Goal: Task Accomplishment & Management: Complete application form

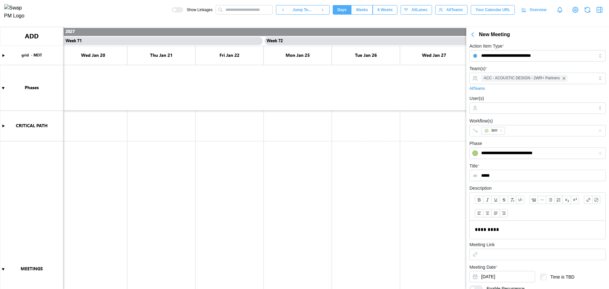
click at [474, 32] on icon "button" at bounding box center [473, 35] width 8 height 8
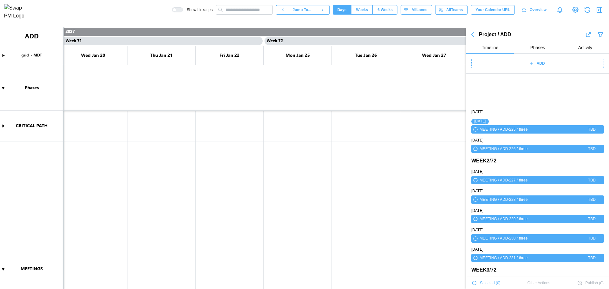
scroll to position [42, 0]
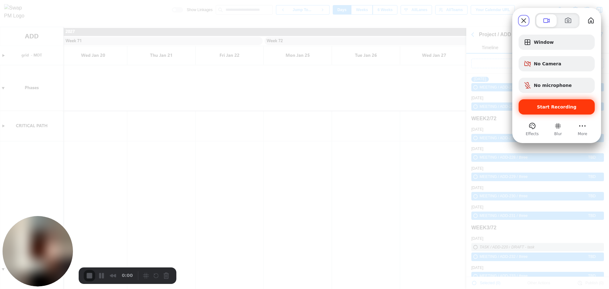
click at [559, 113] on div "Start Recording" at bounding box center [557, 106] width 76 height 15
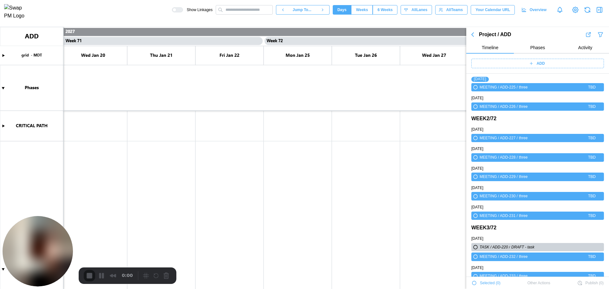
click at [539, 59] on div "ADD" at bounding box center [537, 64] width 143 height 20
click at [542, 62] on span "ADD" at bounding box center [541, 63] width 8 height 9
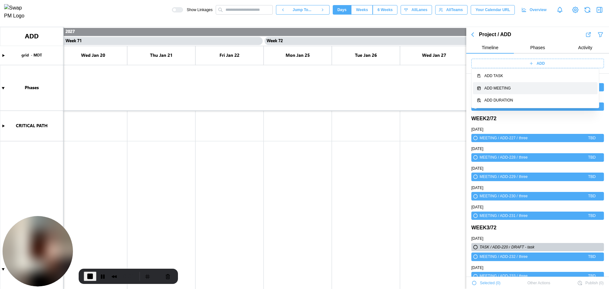
click at [533, 92] on button "Add Meeting" at bounding box center [535, 88] width 125 height 12
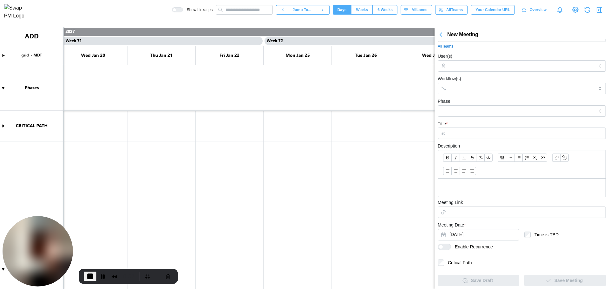
scroll to position [24, 0]
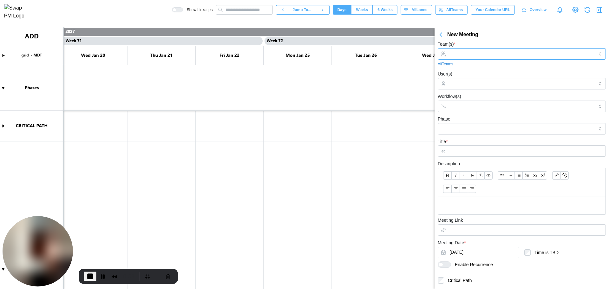
click at [459, 51] on input "Team(s) *" at bounding box center [522, 53] width 145 height 5
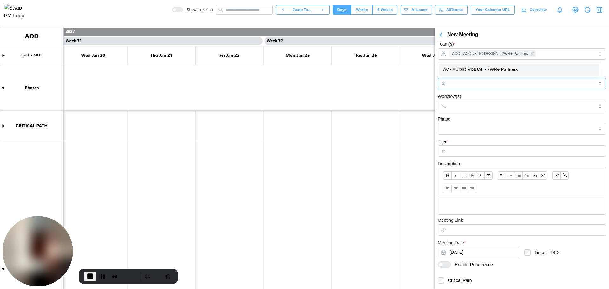
click at [460, 83] on input "User(s)" at bounding box center [522, 83] width 145 height 5
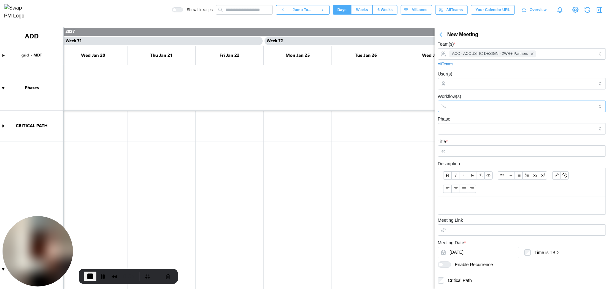
click at [462, 106] on input "Workflow(s)" at bounding box center [516, 106] width 133 height 5
click at [463, 141] on div "Title *" at bounding box center [522, 147] width 168 height 19
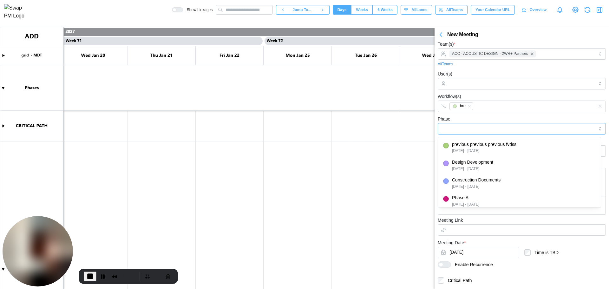
click at [465, 128] on input "Phase" at bounding box center [522, 128] width 168 height 11
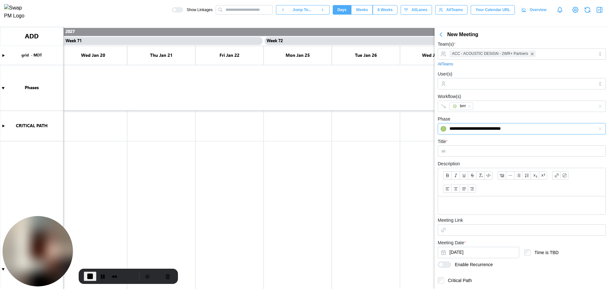
type input "**********"
click at [472, 115] on div "**********" at bounding box center [522, 124] width 168 height 19
click at [470, 148] on input "Title *" at bounding box center [522, 150] width 168 height 11
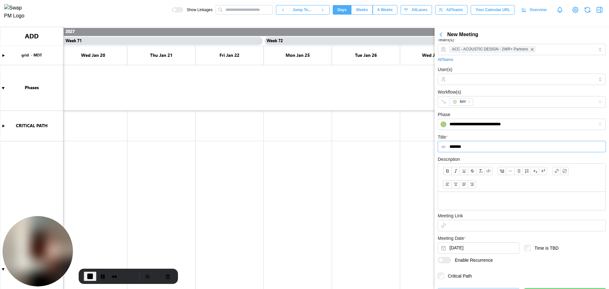
scroll to position [43, 0]
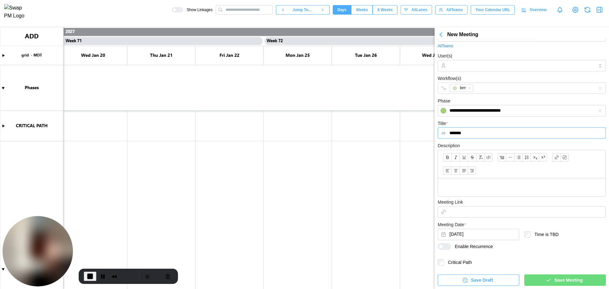
type input "*******"
click at [466, 185] on p at bounding box center [521, 187] width 157 height 8
click at [466, 234] on button "Sep 18, 2025" at bounding box center [479, 234] width 82 height 11
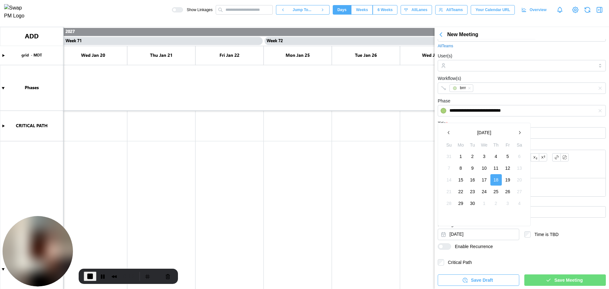
click at [499, 129] on button "September 2025" at bounding box center [484, 132] width 59 height 11
click at [519, 130] on button "button" at bounding box center [519, 132] width 11 height 11
click at [518, 130] on icon "button" at bounding box center [519, 132] width 5 height 5
click at [483, 170] on button "Aug" at bounding box center [484, 170] width 27 height 11
click at [471, 205] on button "31" at bounding box center [472, 203] width 11 height 11
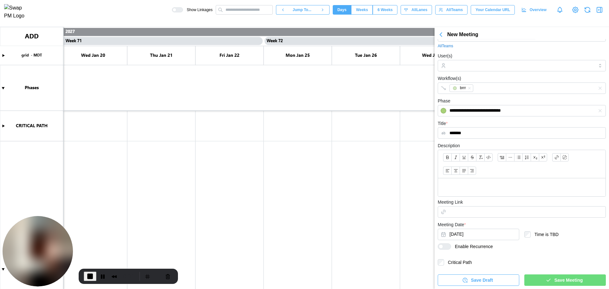
click at [440, 244] on div at bounding box center [441, 246] width 4 height 4
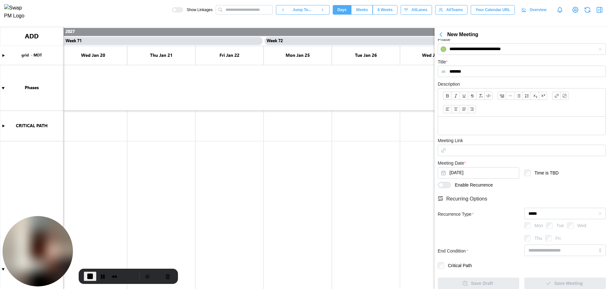
scroll to position [107, 0]
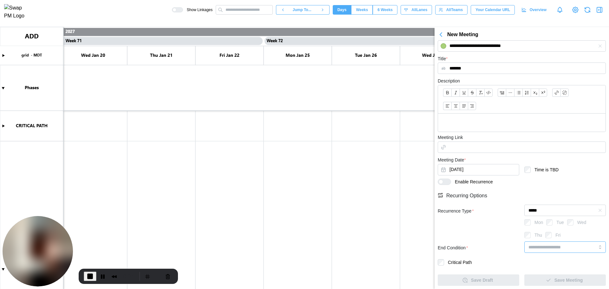
click at [575, 243] on input "search" at bounding box center [565, 246] width 82 height 11
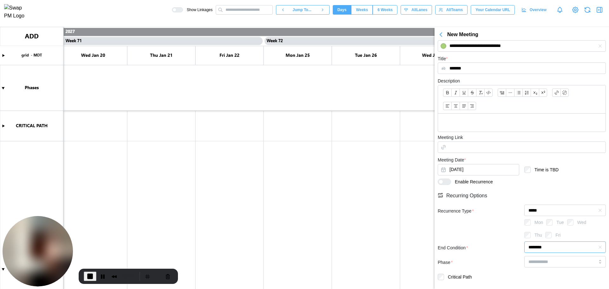
type input "********"
click at [561, 263] on input "search" at bounding box center [565, 261] width 82 height 11
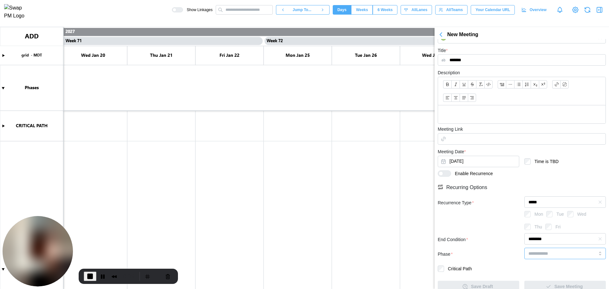
scroll to position [122, 0]
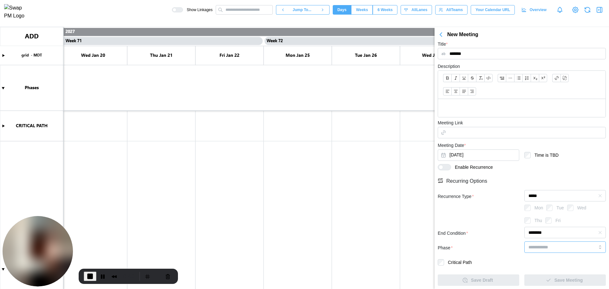
click at [554, 246] on input "search" at bounding box center [565, 246] width 82 height 11
click at [504, 248] on div "Phase *" at bounding box center [479, 248] width 82 height 7
click at [445, 263] on label "Critical Path" at bounding box center [458, 262] width 28 height 6
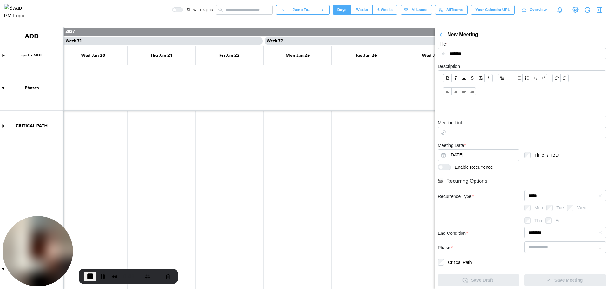
click at [563, 253] on div at bounding box center [565, 248] width 82 height 15
click at [563, 246] on input "search" at bounding box center [565, 246] width 82 height 11
click at [587, 246] on input "search" at bounding box center [565, 246] width 82 height 11
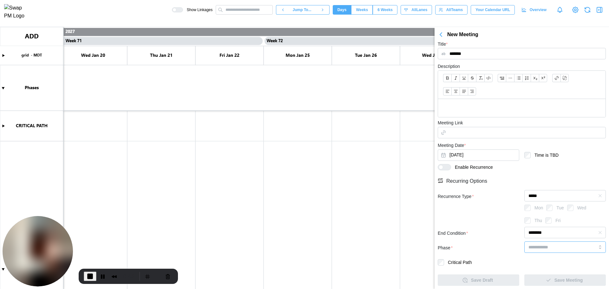
click at [587, 247] on input "search" at bounding box center [565, 246] width 82 height 11
type input "*"
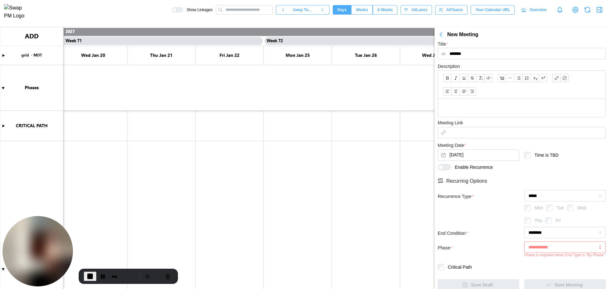
click at [537, 265] on div "Critical Path" at bounding box center [522, 267] width 168 height 6
click at [578, 233] on input "********" at bounding box center [565, 232] width 82 height 11
type input "**********"
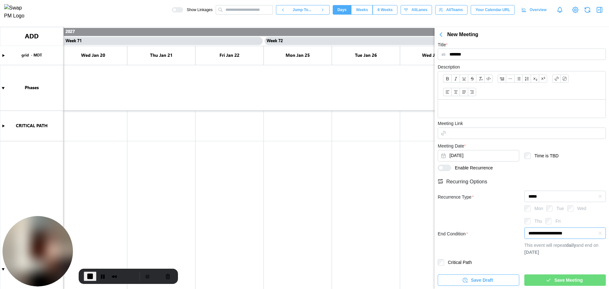
scroll to position [121, 0]
drag, startPoint x: 561, startPoint y: 253, endPoint x: 533, endPoint y: 252, distance: 27.9
click at [543, 253] on div "This event will repeat daily and end on January 28, 2027" at bounding box center [565, 249] width 82 height 14
drag, startPoint x: 533, startPoint y: 252, endPoint x: 523, endPoint y: 246, distance: 11.6
click at [524, 246] on div "This event will repeat daily and end on January 28, 2027" at bounding box center [565, 249] width 82 height 14
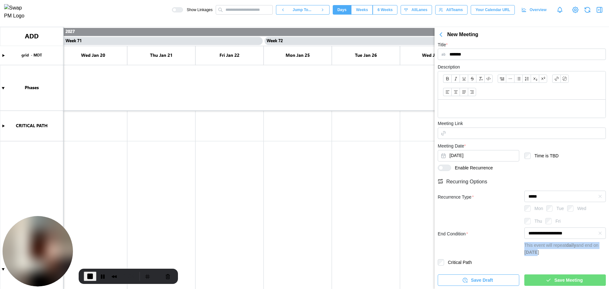
click at [546, 281] on icon "button" at bounding box center [549, 280] width 6 height 6
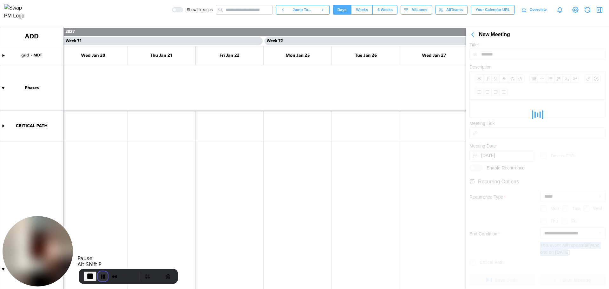
click at [104, 276] on button "Pause Recording" at bounding box center [103, 276] width 10 height 10
click at [102, 274] on span "Play Recording" at bounding box center [102, 277] width 8 height 8
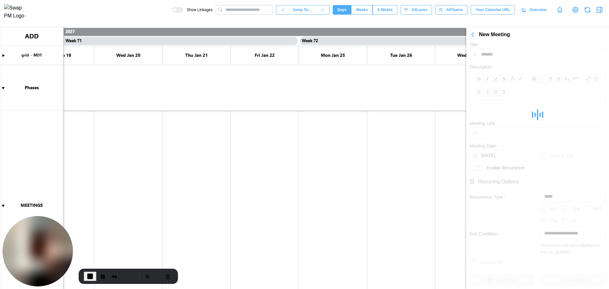
scroll to position [0, 24014]
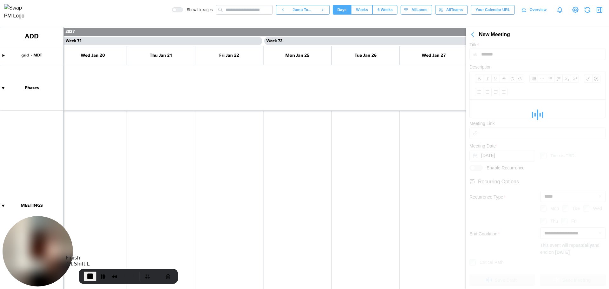
click at [90, 276] on span "End Recording" at bounding box center [90, 277] width 8 height 8
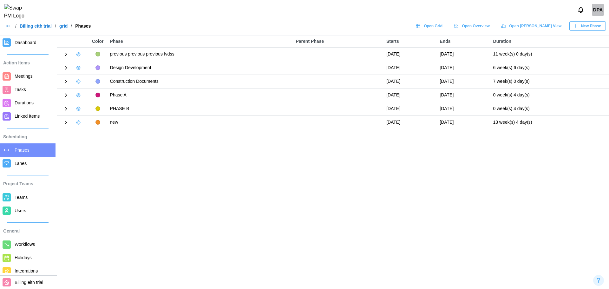
click at [80, 56] on icon "button" at bounding box center [78, 54] width 4 height 4
click at [91, 63] on button "Edit Phase" at bounding box center [98, 66] width 44 height 11
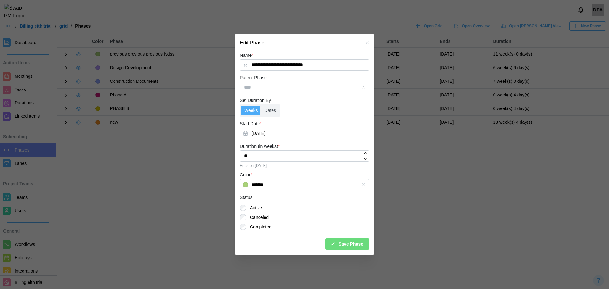
click at [276, 130] on button "[DATE]" at bounding box center [304, 133] width 129 height 11
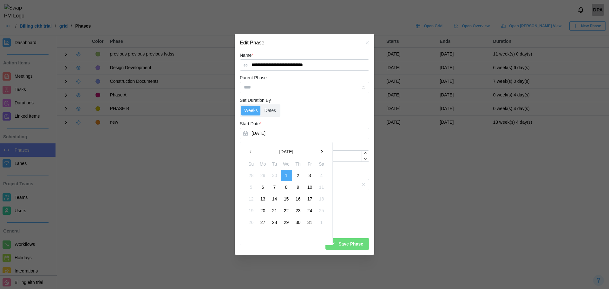
click at [297, 150] on button "[DATE]" at bounding box center [286, 151] width 59 height 11
click at [297, 150] on button "2025" at bounding box center [286, 151] width 59 height 11
click at [286, 189] on button "2027" at bounding box center [286, 189] width 27 height 11
click at [291, 203] on button "Nov" at bounding box center [286, 201] width 27 height 11
click at [320, 152] on icon "button" at bounding box center [321, 151] width 5 height 5
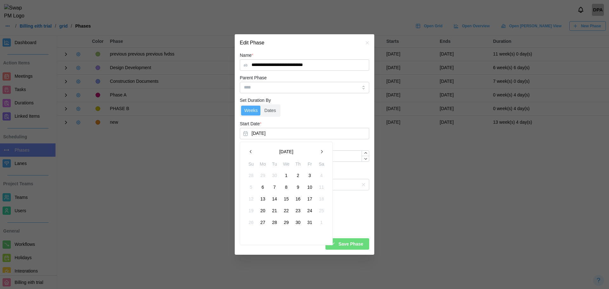
click at [320, 152] on icon "button" at bounding box center [321, 151] width 5 height 5
click at [269, 133] on button "[DATE]" at bounding box center [304, 133] width 129 height 11
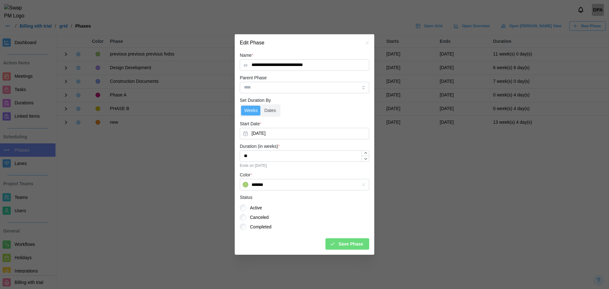
click at [368, 42] on icon "button" at bounding box center [367, 42] width 5 height 5
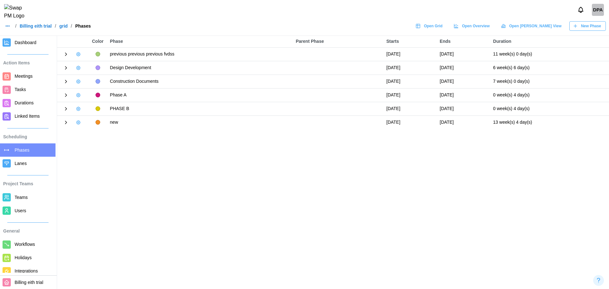
click at [65, 54] on icon at bounding box center [66, 54] width 6 height 6
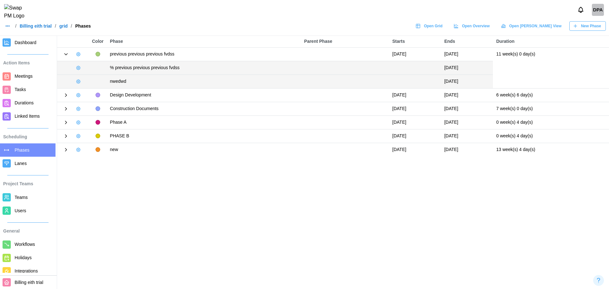
click at [80, 66] on icon "button" at bounding box center [78, 67] width 5 height 5
click at [90, 79] on div "Edit Milestone" at bounding box center [105, 80] width 36 height 5
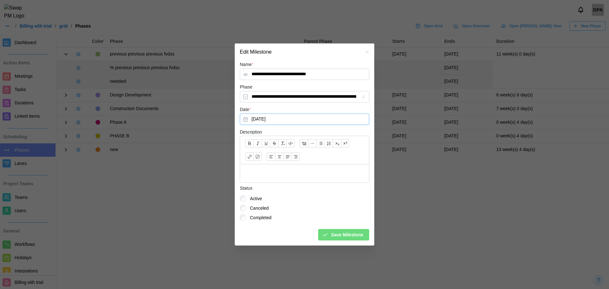
click at [252, 118] on button "[DATE]" at bounding box center [304, 119] width 129 height 11
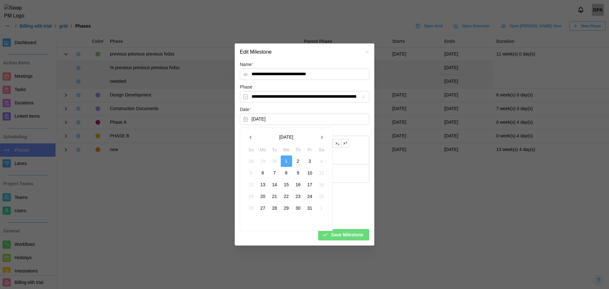
click at [320, 140] on icon "button" at bounding box center [321, 137] width 5 height 5
click at [286, 135] on button "[DATE]" at bounding box center [286, 137] width 59 height 11
click at [287, 140] on button "2025" at bounding box center [286, 137] width 59 height 11
click at [282, 137] on div "[DATE] – [DATE]" at bounding box center [286, 137] width 59 height 11
click at [260, 175] on button "2026" at bounding box center [259, 175] width 27 height 11
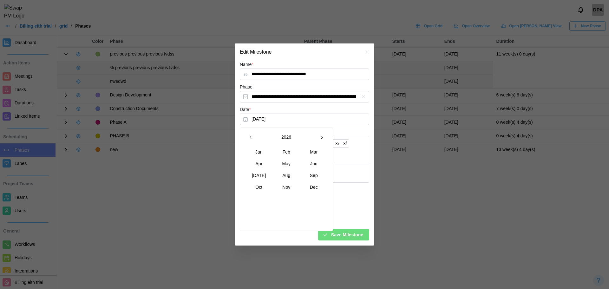
click at [260, 152] on button "Jan" at bounding box center [259, 151] width 27 height 11
click at [300, 161] on button "1" at bounding box center [297, 160] width 11 height 11
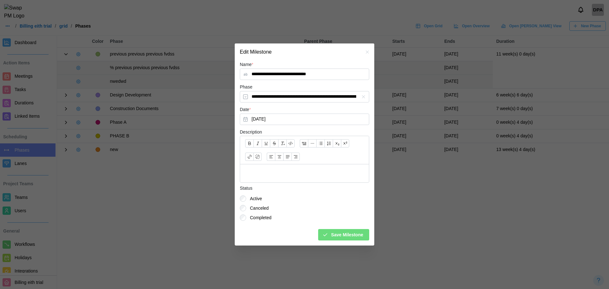
click at [330, 235] on div "Save Milestone" at bounding box center [342, 234] width 41 height 11
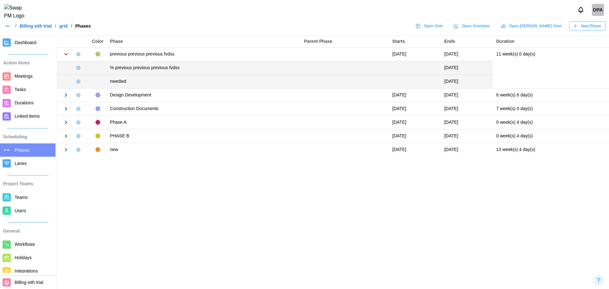
click at [80, 82] on icon "button" at bounding box center [78, 81] width 5 height 5
click at [90, 90] on button "Edit Milestone" at bounding box center [102, 94] width 52 height 11
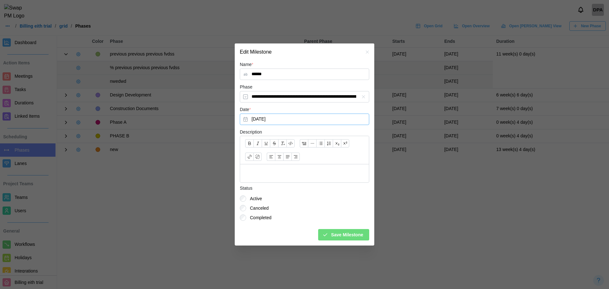
click at [260, 117] on button "[DATE]" at bounding box center [304, 119] width 129 height 11
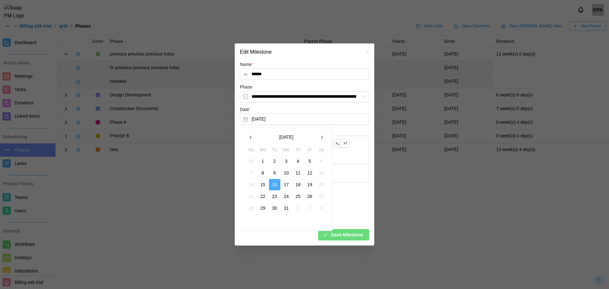
click at [299, 137] on button "[DATE]" at bounding box center [286, 137] width 59 height 11
click at [291, 137] on button "2025" at bounding box center [286, 137] width 59 height 11
click at [260, 177] on button "2026" at bounding box center [259, 175] width 27 height 11
click at [257, 154] on button "Jan" at bounding box center [259, 151] width 27 height 11
click at [279, 181] on button "13" at bounding box center [274, 184] width 11 height 11
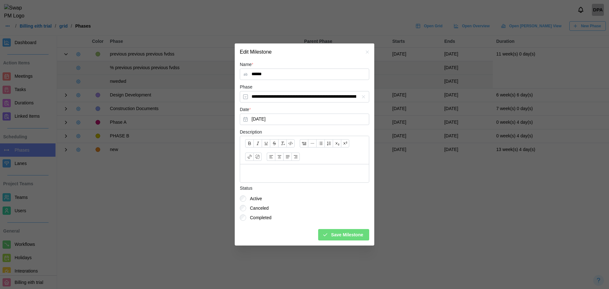
click at [331, 229] on div "Save Milestone" at bounding box center [304, 232] width 129 height 16
click at [332, 233] on div "Save Milestone" at bounding box center [342, 234] width 41 height 11
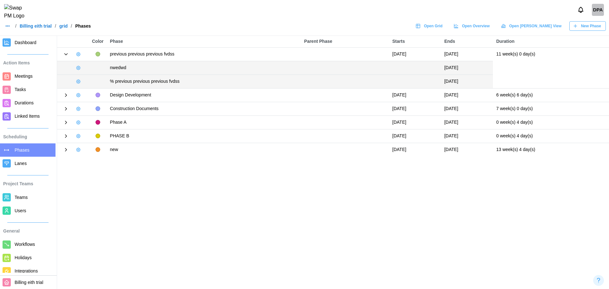
click at [78, 69] on icon "button" at bounding box center [78, 67] width 5 height 5
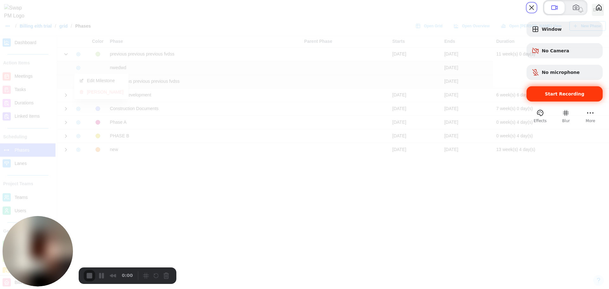
click at [558, 102] on div "Start Recording" at bounding box center [565, 93] width 76 height 15
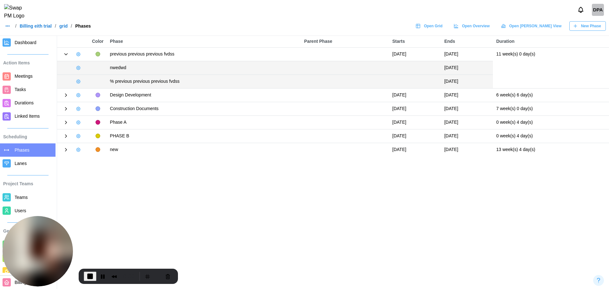
click at [78, 68] on icon "button" at bounding box center [78, 67] width 1 height 1
click at [89, 84] on button "Edit Milestone" at bounding box center [102, 80] width 52 height 11
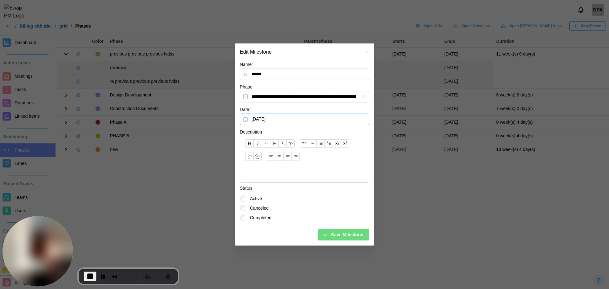
click at [263, 120] on button "[DATE]" at bounding box center [304, 119] width 129 height 11
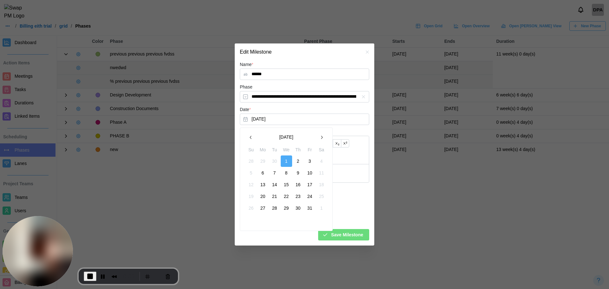
click at [299, 137] on button "[DATE]" at bounding box center [286, 137] width 59 height 11
click at [293, 138] on button "2025" at bounding box center [286, 137] width 59 height 11
click at [290, 177] on button "2027" at bounding box center [286, 175] width 27 height 11
click at [285, 167] on button "May" at bounding box center [286, 163] width 27 height 11
click at [287, 184] on button "12" at bounding box center [286, 184] width 11 height 11
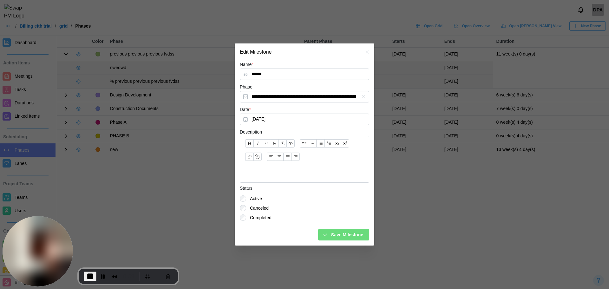
click at [354, 236] on span "Save Milestone" at bounding box center [347, 234] width 32 height 11
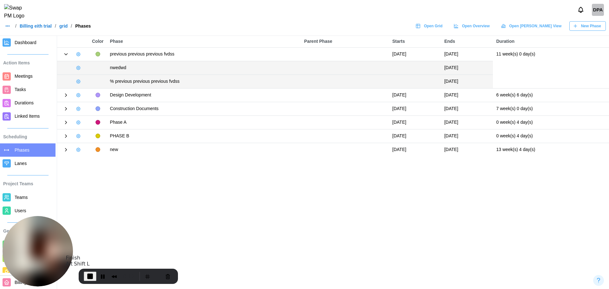
click at [87, 274] on span "End Recording" at bounding box center [90, 277] width 8 height 8
click at [102, 275] on button "Pause Recording" at bounding box center [101, 276] width 10 height 10
click at [104, 276] on span "Play Recording" at bounding box center [102, 277] width 8 height 8
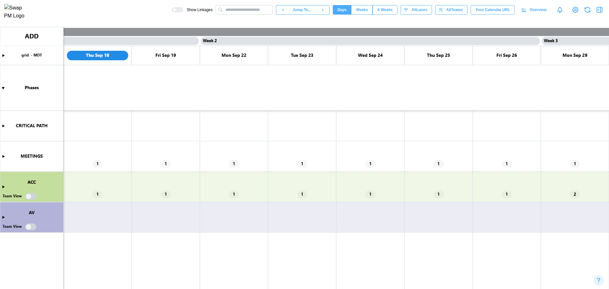
scroll to position [0, 205]
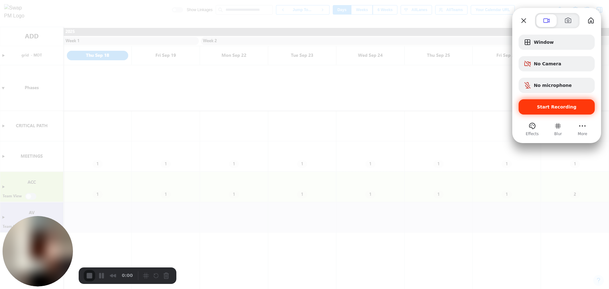
click at [551, 111] on div "Start Recording" at bounding box center [557, 106] width 76 height 15
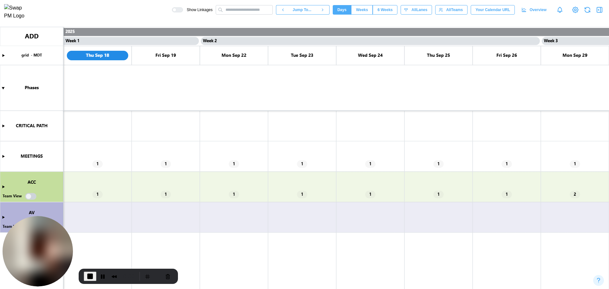
click at [601, 12] on icon "button" at bounding box center [601, 9] width 0 height 5
click at [102, 273] on button "Pause Recording" at bounding box center [103, 276] width 10 height 10
click at [599, 14] on button "button" at bounding box center [599, 9] width 9 height 9
click at [600, 10] on icon "button" at bounding box center [600, 10] width 8 height 8
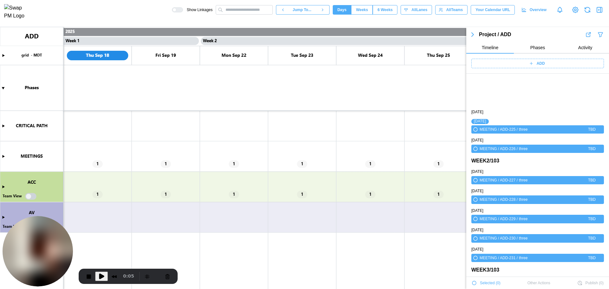
scroll to position [43, 0]
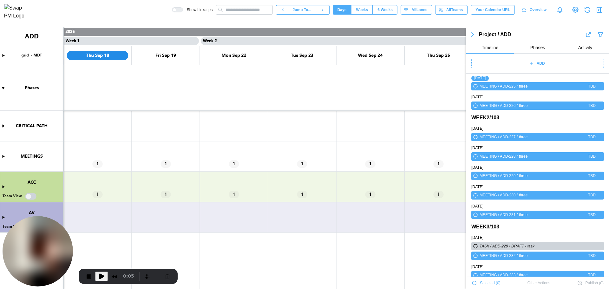
click at [474, 283] on icon "button" at bounding box center [474, 283] width 4 height 4
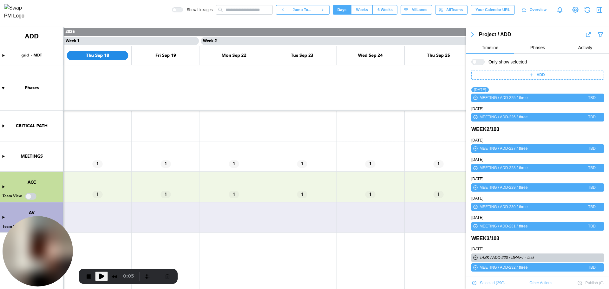
scroll to position [55, 0]
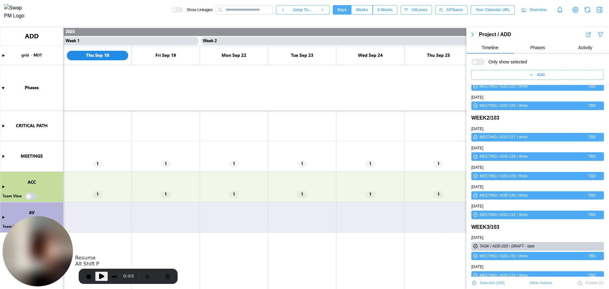
click at [105, 277] on button "Play Recording" at bounding box center [101, 277] width 13 height 10
click at [538, 282] on span "Other Actions" at bounding box center [540, 283] width 23 height 9
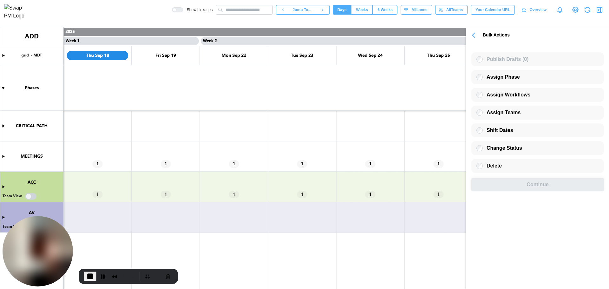
scroll to position [0, 0]
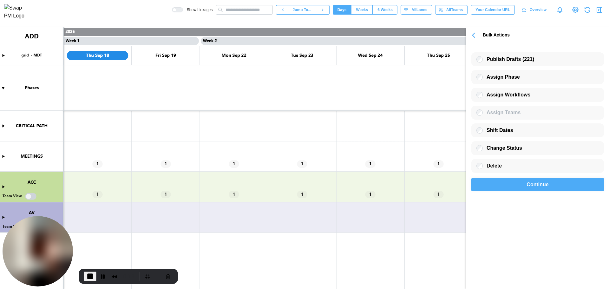
click at [514, 186] on div "Continue" at bounding box center [538, 184] width 118 height 13
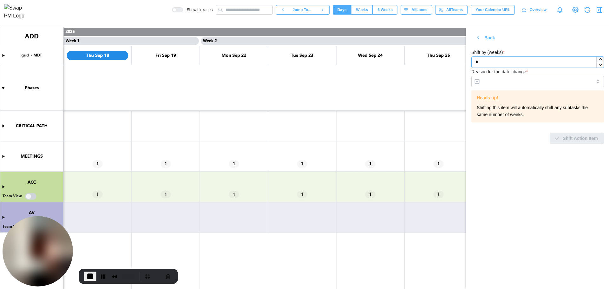
click at [600, 60] on icon "button" at bounding box center [600, 59] width 4 height 4
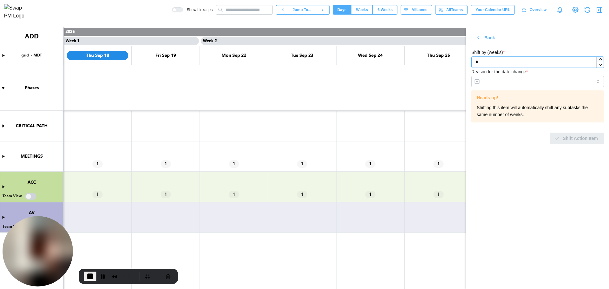
click at [600, 60] on icon "button" at bounding box center [600, 59] width 4 height 4
drag, startPoint x: 486, startPoint y: 61, endPoint x: 472, endPoint y: 61, distance: 14.0
click at [472, 61] on input "*" at bounding box center [537, 61] width 133 height 11
type input "***"
click at [489, 87] on form "Shift by (weeks) * *** Reason for the date change * Heads up! Shifting this ite…" at bounding box center [537, 96] width 133 height 95
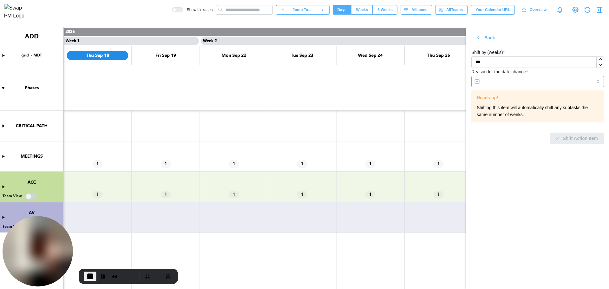
click at [489, 85] on input "Reason for the date change *" at bounding box center [537, 81] width 133 height 11
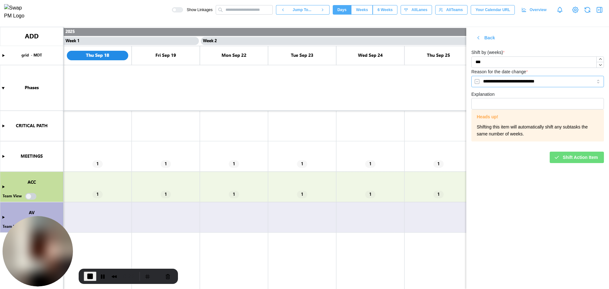
type input "**********"
click at [503, 103] on input "Explanation" at bounding box center [537, 103] width 133 height 11
type input "*****"
click at [567, 162] on span "Shift Action Item" at bounding box center [580, 157] width 35 height 11
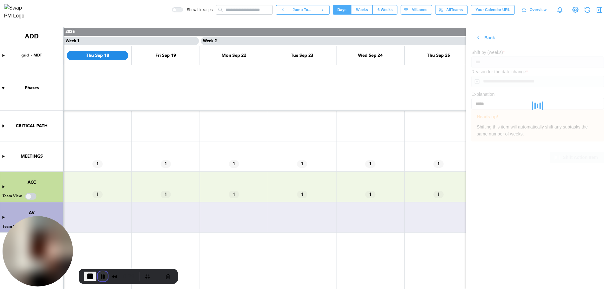
click at [98, 273] on button "Pause Recording" at bounding box center [103, 276] width 10 height 10
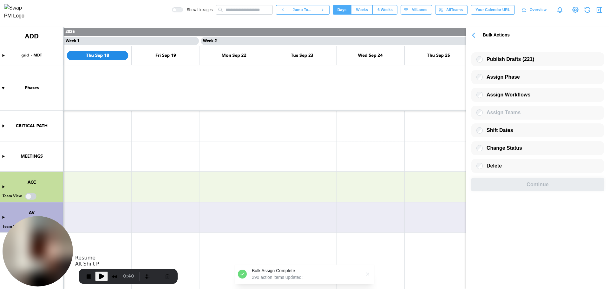
click at [103, 276] on span "Play Recording" at bounding box center [102, 277] width 8 height 8
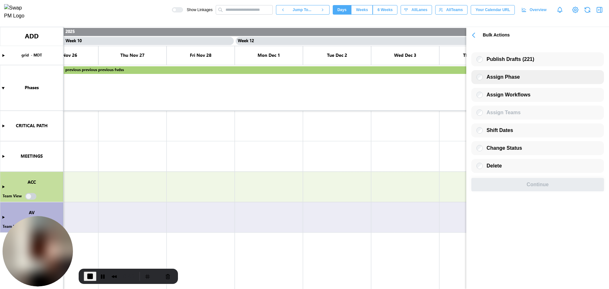
scroll to position [0, 3882]
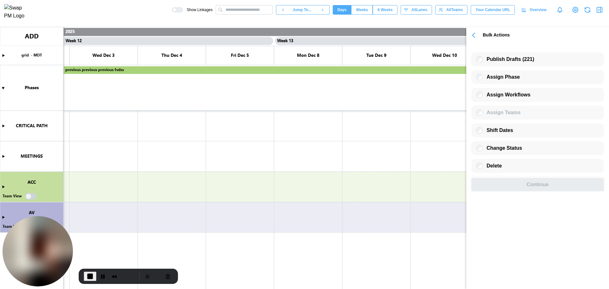
click at [474, 36] on icon "button" at bounding box center [474, 35] width 2 height 4
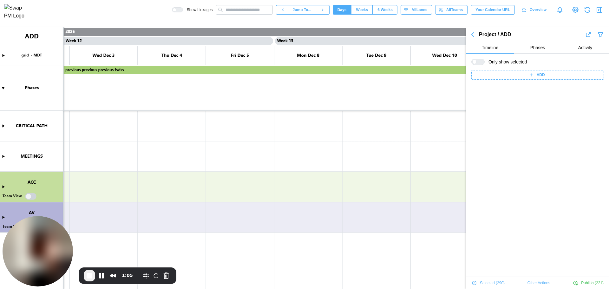
scroll to position [0, 0]
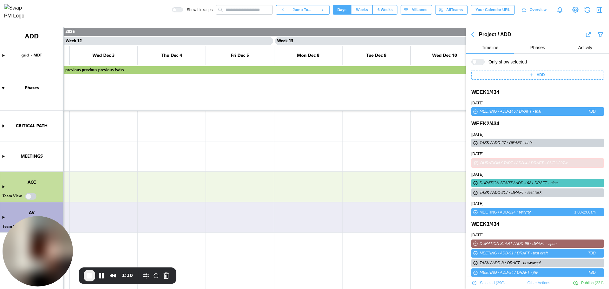
click at [483, 104] on link "WED JAN 4 2034" at bounding box center [477, 103] width 12 height 6
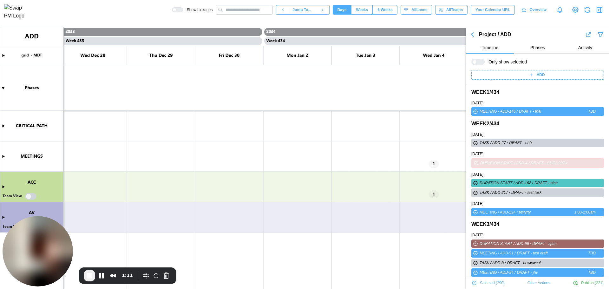
scroll to position [0, 147470]
click at [302, 196] on canvas at bounding box center [304, 158] width 609 height 262
click at [472, 35] on icon "button" at bounding box center [473, 35] width 8 height 8
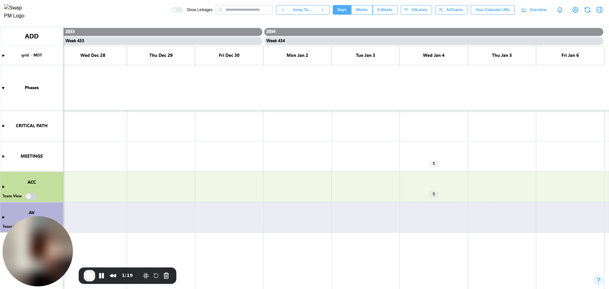
click at [434, 161] on canvas at bounding box center [304, 158] width 609 height 262
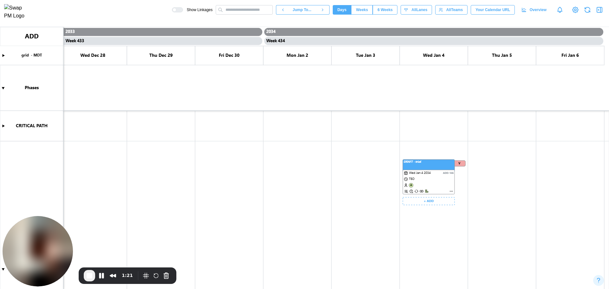
click at [399, 183] on canvas at bounding box center [304, 158] width 609 height 262
click at [382, 183] on canvas at bounding box center [304, 158] width 609 height 262
drag, startPoint x: 383, startPoint y: 181, endPoint x: 362, endPoint y: 190, distance: 22.9
click at [362, 190] on canvas at bounding box center [304, 158] width 609 height 262
click at [595, 12] on button "button" at bounding box center [599, 9] width 9 height 9
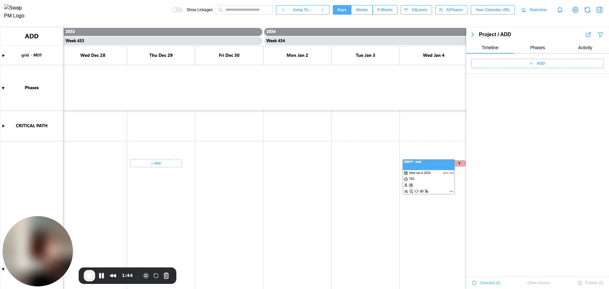
scroll to position [30503, 0]
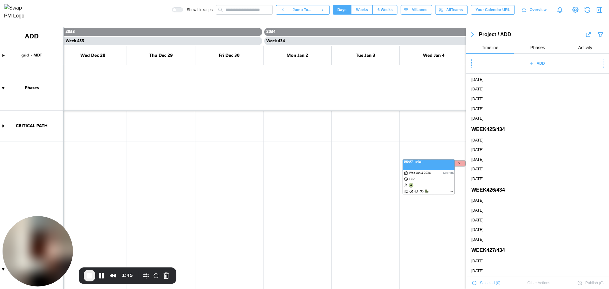
click at [82, 275] on div "1:45" at bounding box center [128, 275] width 98 height 16
click at [87, 275] on span "End Recording" at bounding box center [90, 276] width 8 height 8
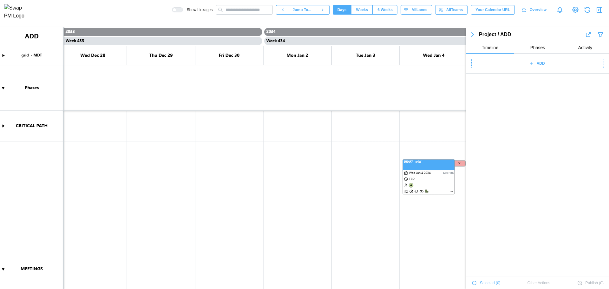
scroll to position [31011, 0]
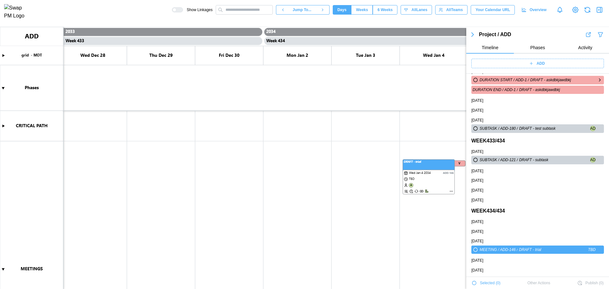
click at [597, 80] on icon "button" at bounding box center [599, 80] width 5 height 8
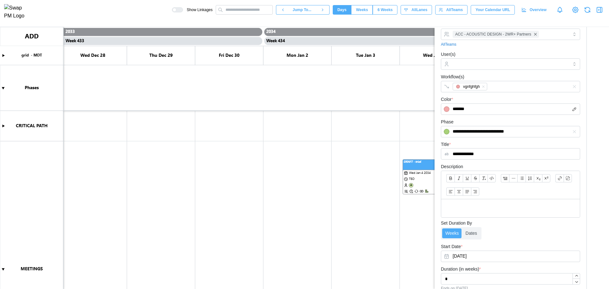
scroll to position [91, 0]
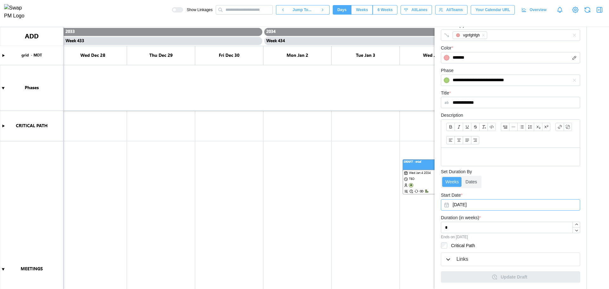
click at [463, 206] on button "Dec 20, 2033" at bounding box center [510, 204] width 139 height 11
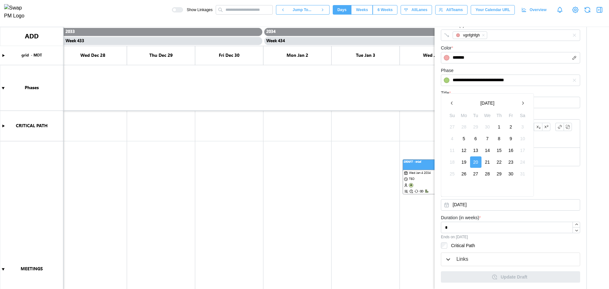
click at [522, 105] on icon "button" at bounding box center [522, 103] width 5 height 5
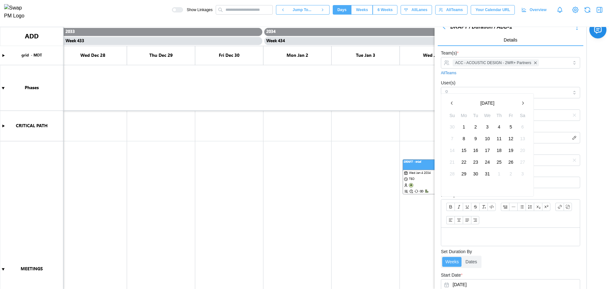
scroll to position [0, 0]
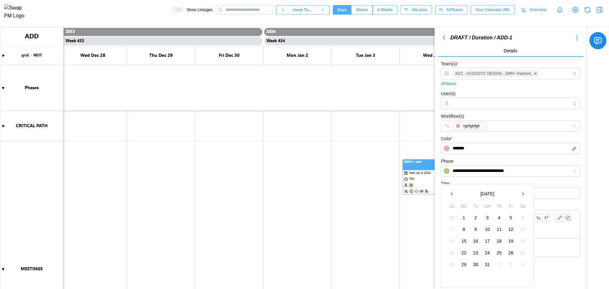
click at [455, 64] on label "Team(s) *" at bounding box center [450, 64] width 18 height 7
click at [541, 71] on input "Team(s) *" at bounding box center [541, 73] width 0 height 5
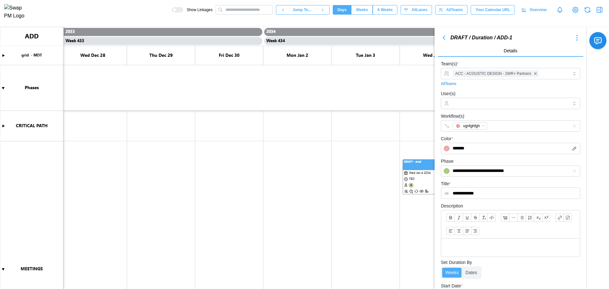
click at [442, 38] on icon "button" at bounding box center [444, 38] width 8 height 8
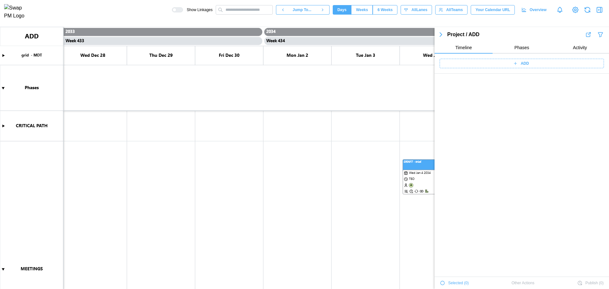
scroll to position [31215, 0]
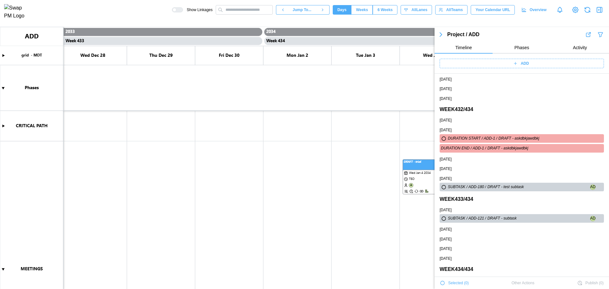
click at [470, 58] on div "ADD" at bounding box center [522, 64] width 174 height 20
click at [470, 63] on div "ADD" at bounding box center [521, 63] width 156 height 9
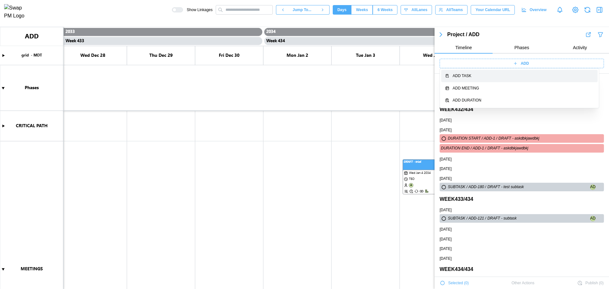
click at [481, 79] on div "Add Task" at bounding box center [523, 76] width 141 height 6
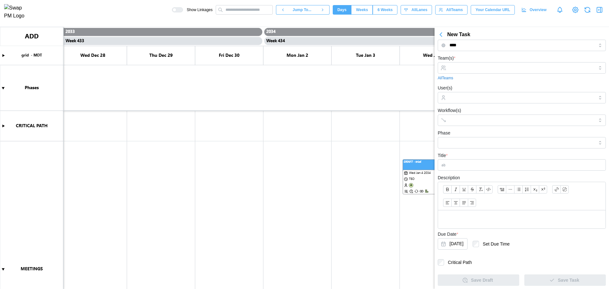
scroll to position [0, 0]
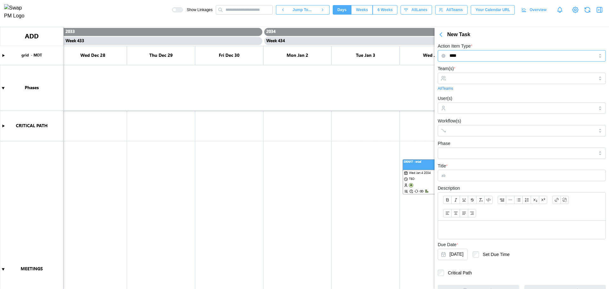
click at [461, 56] on input "****" at bounding box center [522, 55] width 168 height 11
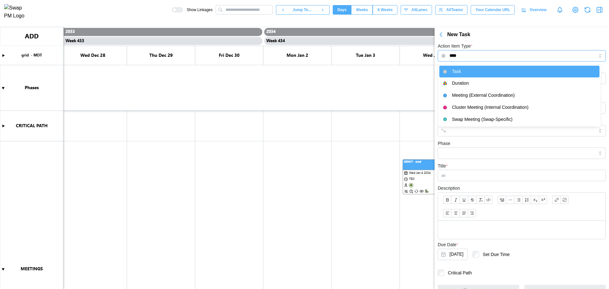
click at [461, 54] on input "****" at bounding box center [522, 55] width 168 height 11
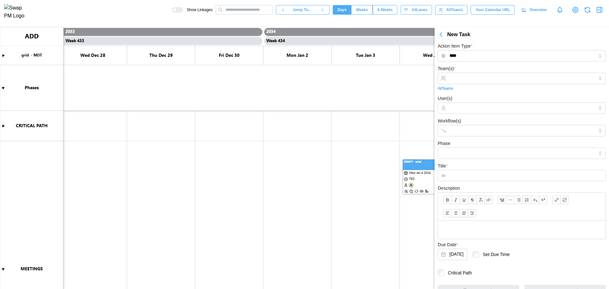
click at [463, 45] on label "Action Item Type *" at bounding box center [455, 46] width 35 height 7
click at [463, 50] on input "****" at bounding box center [522, 55] width 168 height 11
click at [463, 35] on div "New Task" at bounding box center [528, 35] width 162 height 8
click at [527, 56] on input "****" at bounding box center [522, 55] width 168 height 11
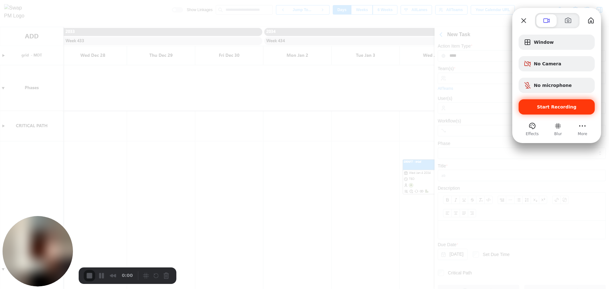
click at [559, 112] on div "Start Recording" at bounding box center [557, 106] width 76 height 15
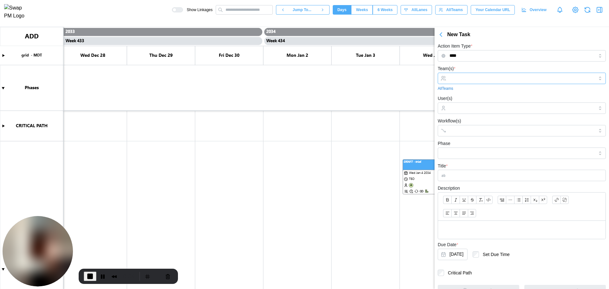
click at [470, 78] on input "Team(s) *" at bounding box center [522, 78] width 145 height 5
click at [482, 111] on input "User(s)" at bounding box center [522, 108] width 145 height 5
click at [472, 130] on input "Workflow(s)" at bounding box center [516, 130] width 133 height 5
click at [499, 115] on form "Team(s) * ACC - ACOUSTIC DESIGN - 2WR+ Partners All Teams User(s) Workflow(s) b…" at bounding box center [522, 181] width 168 height 232
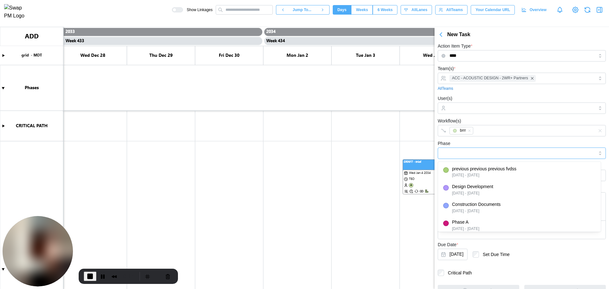
click at [480, 154] on input "Phase" at bounding box center [522, 153] width 168 height 11
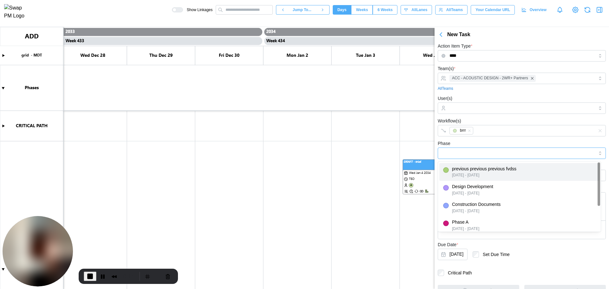
type input "**********"
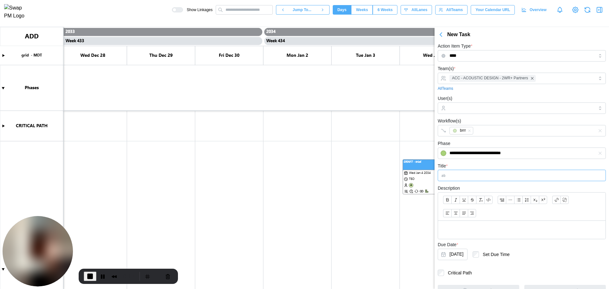
click at [458, 175] on input "Title *" at bounding box center [522, 175] width 168 height 11
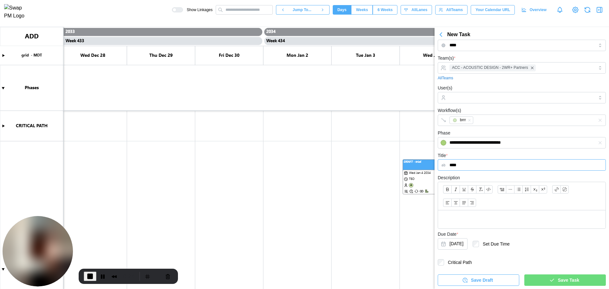
type input "****"
click at [470, 219] on p at bounding box center [521, 219] width 157 height 8
click at [552, 283] on div "Save Task" at bounding box center [564, 280] width 71 height 11
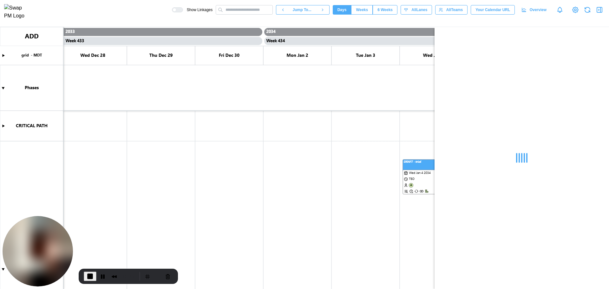
scroll to position [0, 0]
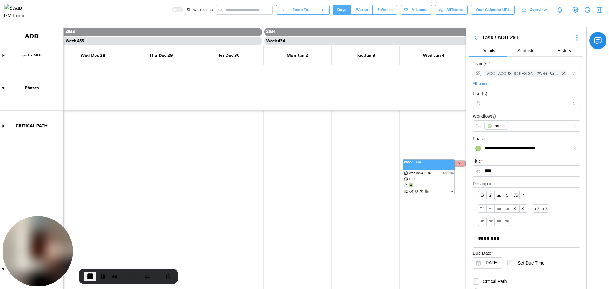
click at [477, 33] on div "Task / ADD-291" at bounding box center [527, 37] width 114 height 9
click at [477, 39] on icon "button" at bounding box center [476, 38] width 2 height 4
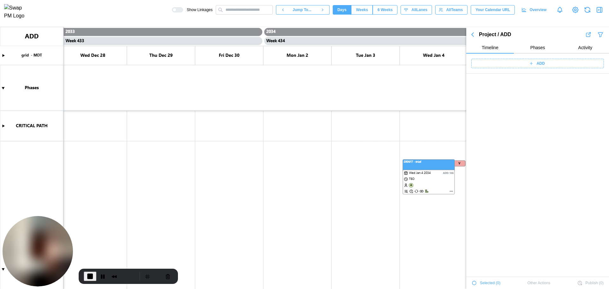
scroll to position [31226, 0]
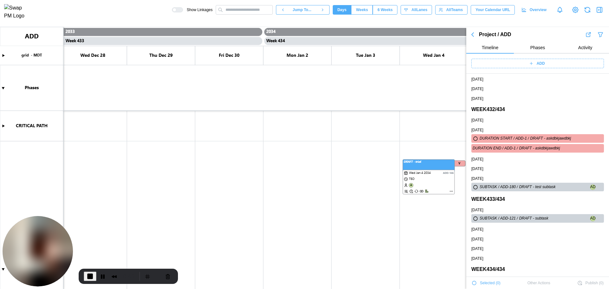
click at [534, 58] on div "ADD" at bounding box center [537, 64] width 143 height 20
click at [537, 62] on span "ADD" at bounding box center [541, 63] width 8 height 9
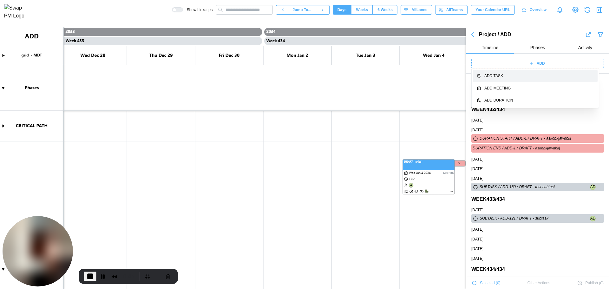
click at [536, 74] on div "Add Task" at bounding box center [538, 76] width 109 height 6
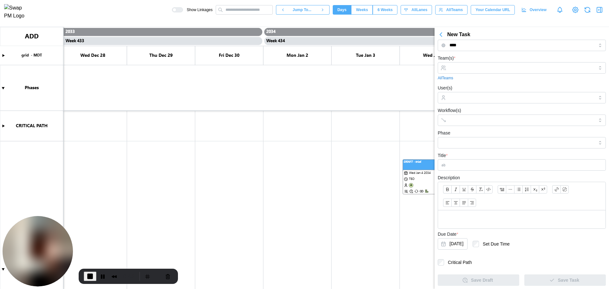
scroll to position [0, 0]
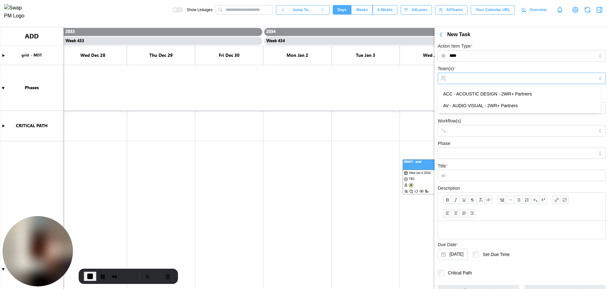
click at [490, 80] on input "Team(s) *" at bounding box center [522, 78] width 145 height 5
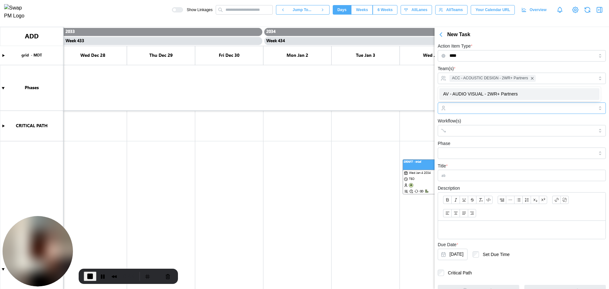
click at [475, 111] on input "User(s)" at bounding box center [522, 108] width 145 height 5
click at [475, 110] on input "User(s)" at bounding box center [522, 108] width 145 height 5
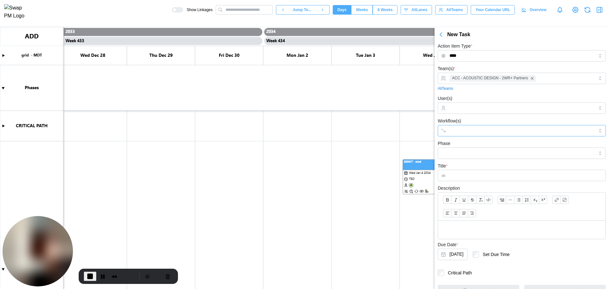
click at [476, 130] on input "Workflow(s)" at bounding box center [516, 130] width 133 height 5
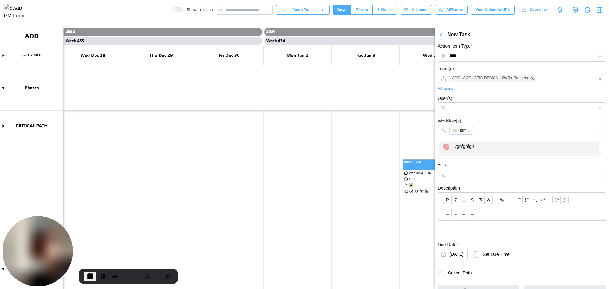
click at [471, 165] on div "Title *" at bounding box center [522, 171] width 168 height 19
click at [471, 155] on input "Phase" at bounding box center [522, 153] width 168 height 11
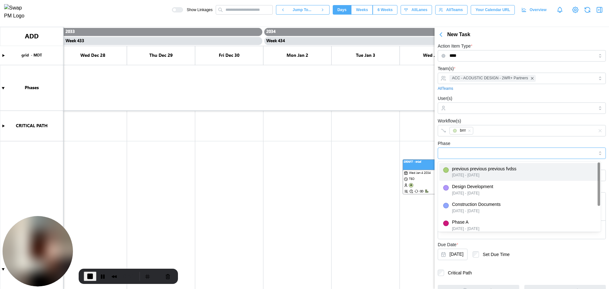
type input "**********"
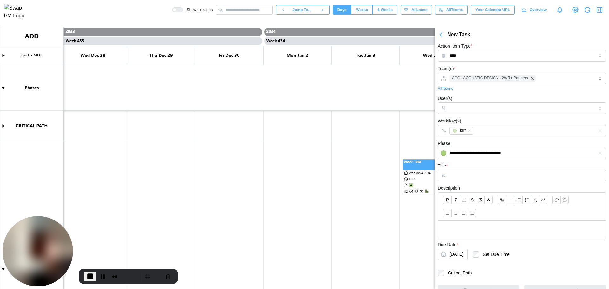
click at [478, 140] on div "**********" at bounding box center [522, 149] width 168 height 19
click at [478, 182] on form "**********" at bounding box center [522, 181] width 168 height 232
click at [481, 174] on input "Title *" at bounding box center [522, 175] width 168 height 11
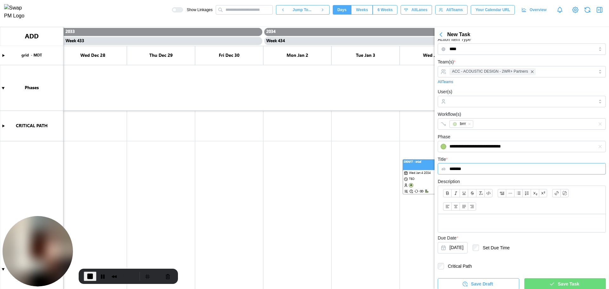
scroll to position [10, 0]
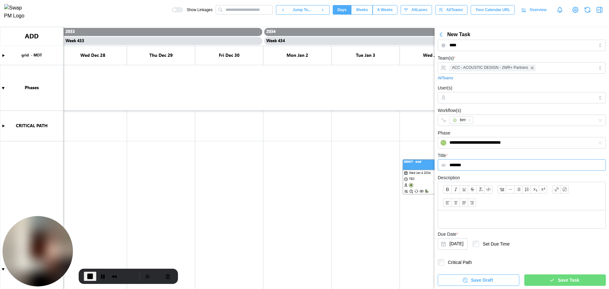
type input "*******"
click at [536, 284] on div "Save Task" at bounding box center [564, 280] width 71 height 11
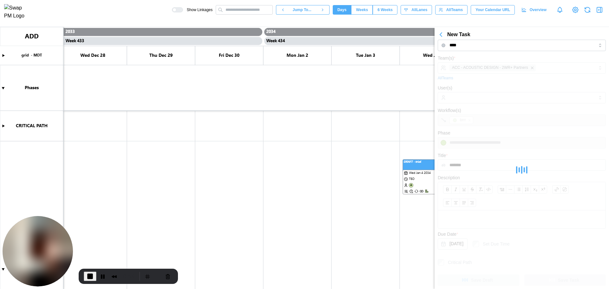
click at [485, 38] on div "New Task" at bounding box center [528, 35] width 162 height 8
click at [485, 43] on input "****" at bounding box center [522, 45] width 168 height 11
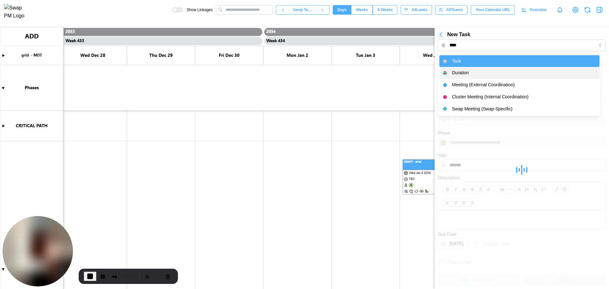
type input "********"
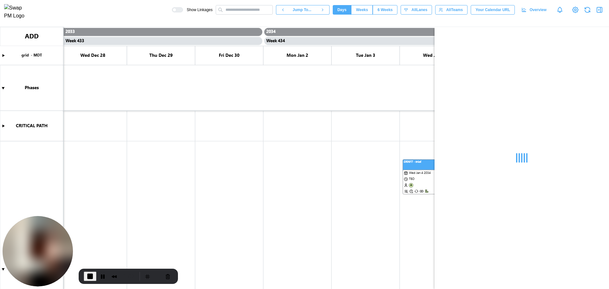
scroll to position [0, 0]
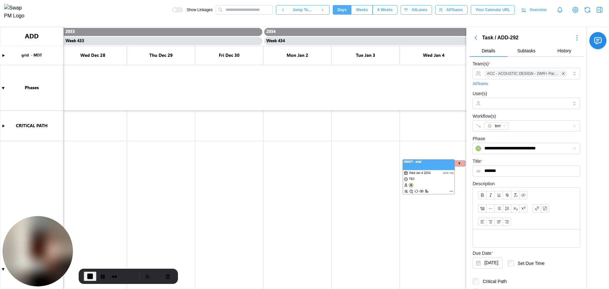
click at [472, 33] on div "Task / ADD-292" at bounding box center [527, 37] width 114 height 9
click at [475, 35] on icon "button" at bounding box center [476, 38] width 8 height 8
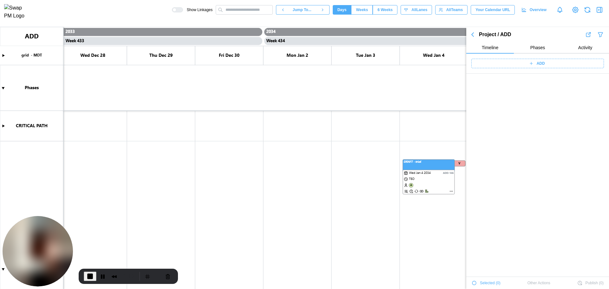
scroll to position [31237, 0]
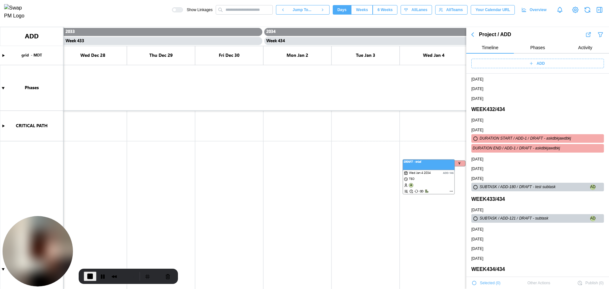
click at [503, 64] on div "ADD" at bounding box center [537, 63] width 125 height 9
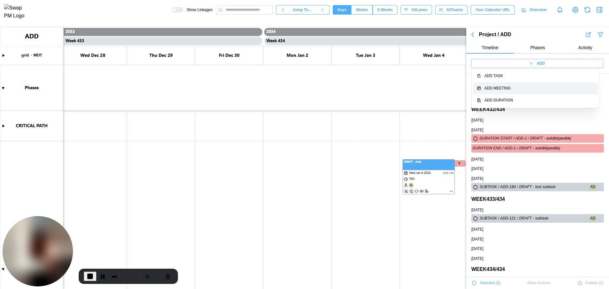
click at [510, 87] on div "Add Meeting" at bounding box center [538, 88] width 109 height 6
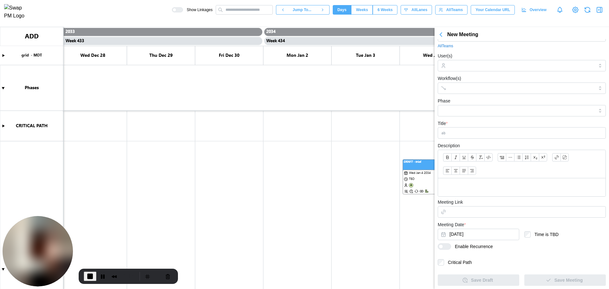
scroll to position [24, 0]
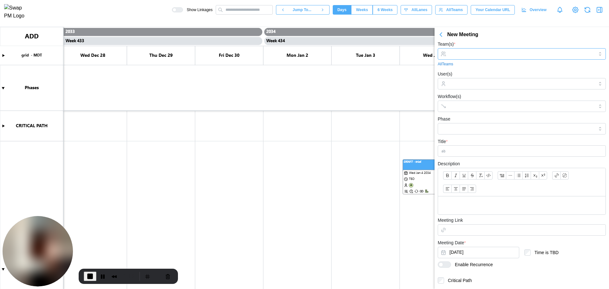
click at [475, 51] on input "Team(s) *" at bounding box center [522, 53] width 145 height 5
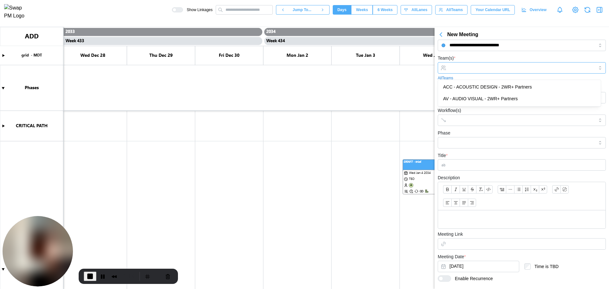
scroll to position [0, 0]
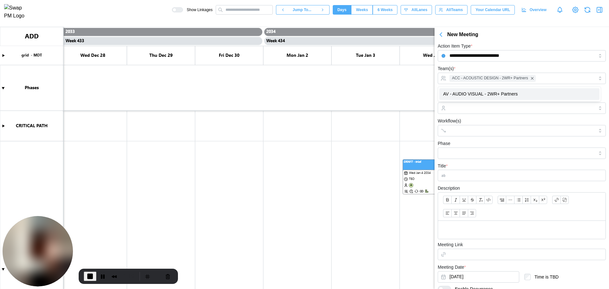
click at [497, 121] on div "Workflow(s)" at bounding box center [522, 126] width 168 height 19
click at [491, 108] on input "User(s)" at bounding box center [522, 108] width 145 height 5
click at [481, 134] on div at bounding box center [515, 130] width 135 height 11
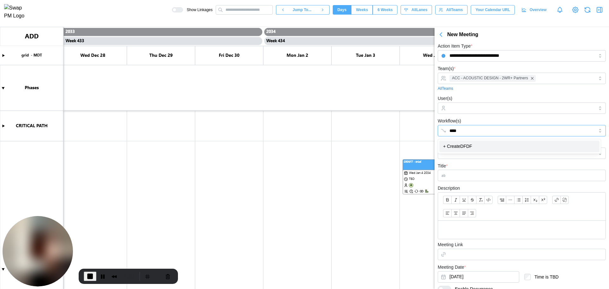
click at [472, 146] on div "+ Create DFDF" at bounding box center [519, 147] width 160 height 12
type input "****"
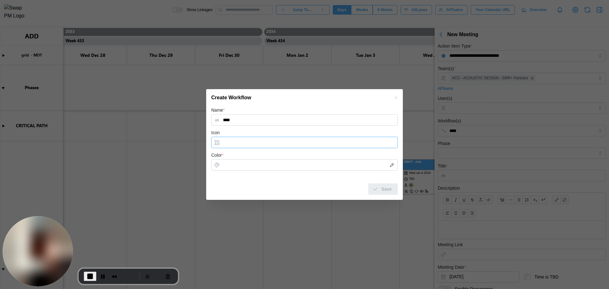
click at [292, 144] on input "Icon" at bounding box center [304, 142] width 187 height 11
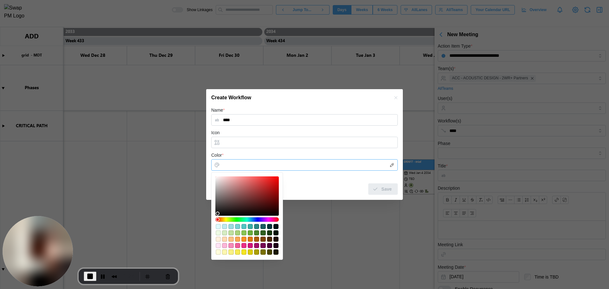
click at [304, 165] on input "Color *" at bounding box center [304, 164] width 187 height 11
drag, startPoint x: 303, startPoint y: 162, endPoint x: 266, endPoint y: 175, distance: 38.5
click at [266, 174] on div at bounding box center [247, 216] width 72 height 88
click at [264, 181] on div at bounding box center [247, 196] width 59 height 35
type input "*******"
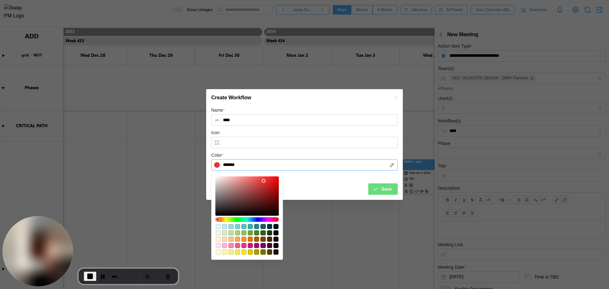
click at [257, 182] on div at bounding box center [247, 196] width 59 height 35
click at [375, 189] on icon "submit" at bounding box center [375, 189] width 6 height 6
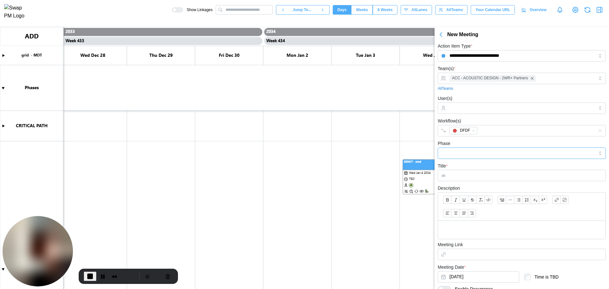
click at [474, 157] on input "Phase" at bounding box center [522, 153] width 168 height 11
type input "**********"
click at [484, 176] on input "Title *" at bounding box center [522, 175] width 168 height 11
type input "******"
click at [488, 224] on div at bounding box center [522, 230] width 168 height 18
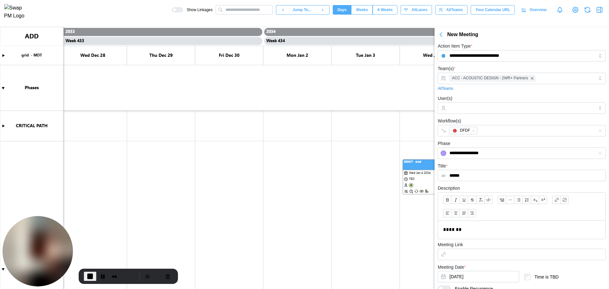
scroll to position [32, 0]
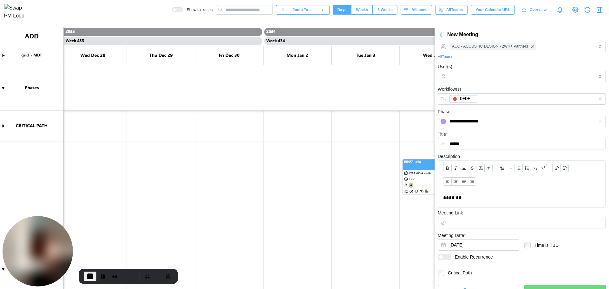
click at [444, 257] on div at bounding box center [447, 257] width 8 height 6
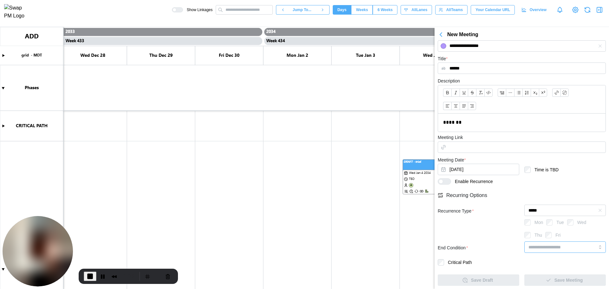
click at [551, 244] on input "search" at bounding box center [565, 246] width 82 height 11
type input "********"
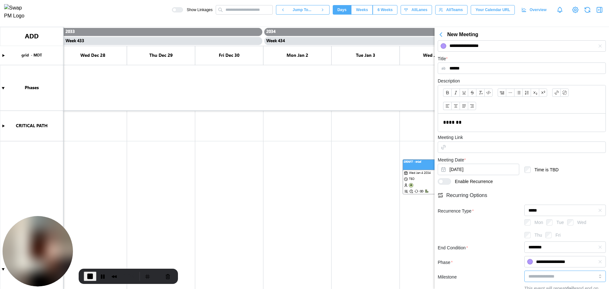
click at [542, 273] on input "search" at bounding box center [565, 276] width 82 height 11
type input "**********"
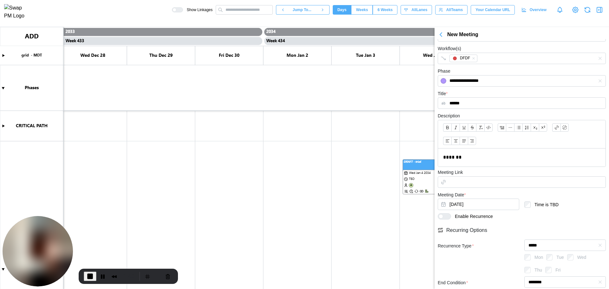
scroll to position [0, 0]
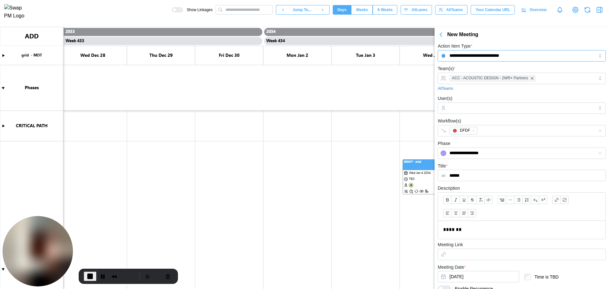
click at [538, 59] on input "**********" at bounding box center [522, 55] width 168 height 11
type input "**********"
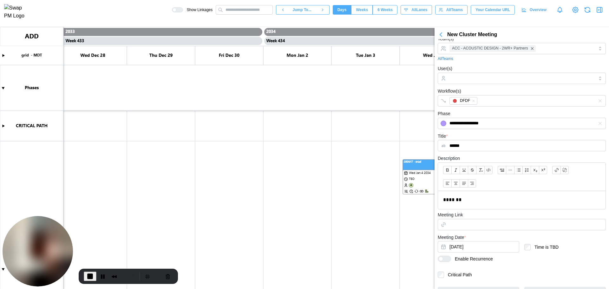
scroll to position [43, 0]
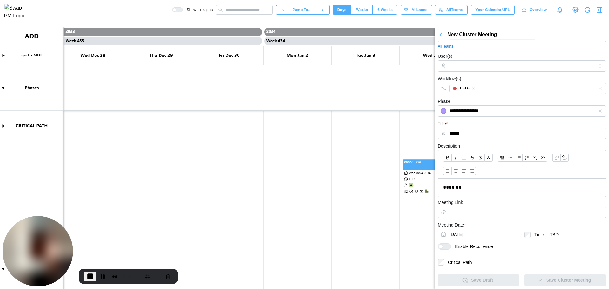
click at [445, 248] on div at bounding box center [447, 247] width 8 height 6
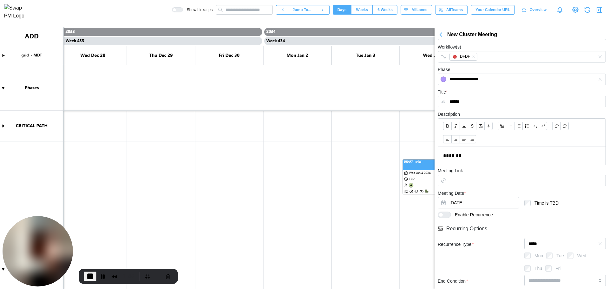
scroll to position [107, 0]
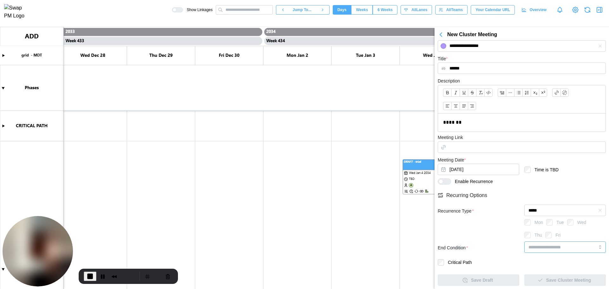
click at [541, 247] on input "search" at bounding box center [565, 246] width 82 height 11
type input "**********"
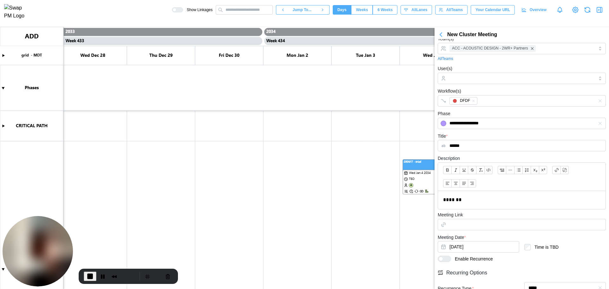
scroll to position [0, 0]
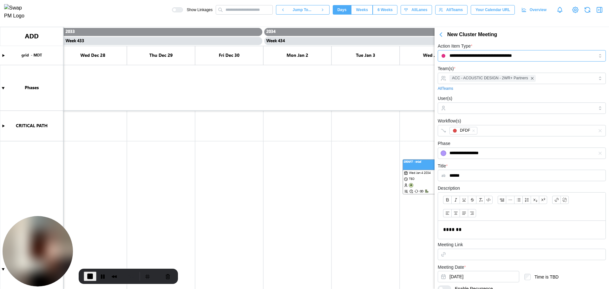
click at [539, 55] on input "**********" at bounding box center [522, 55] width 168 height 11
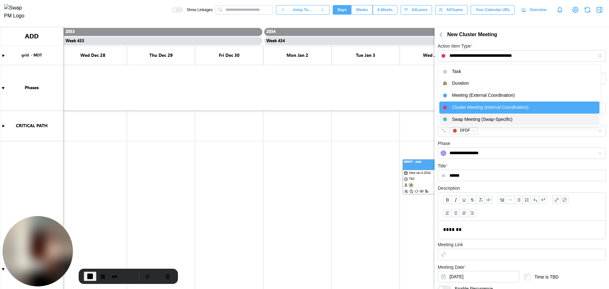
type input "**********"
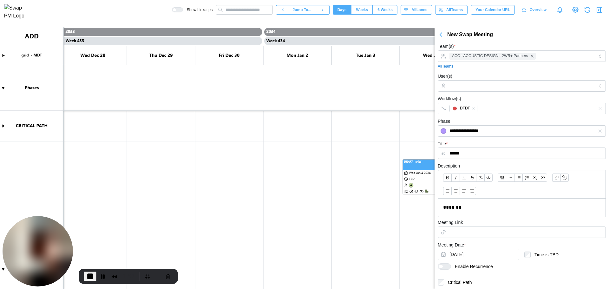
scroll to position [43, 0]
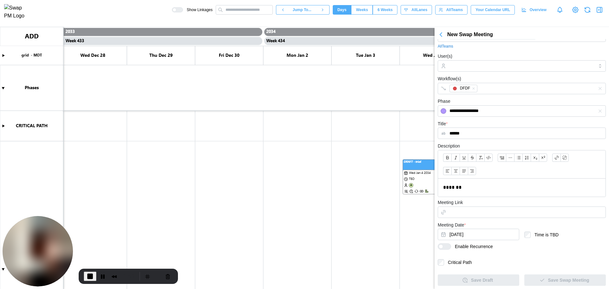
click at [444, 246] on div at bounding box center [447, 247] width 8 height 6
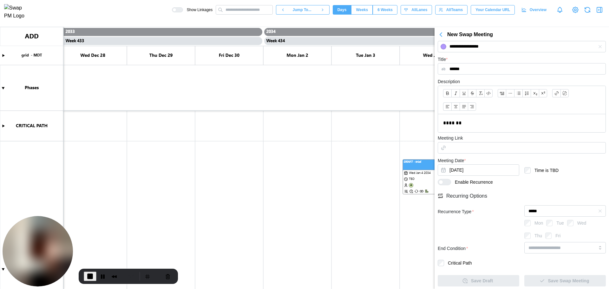
scroll to position [107, 0]
click at [552, 249] on input "search" at bounding box center [565, 246] width 82 height 11
type input "**********"
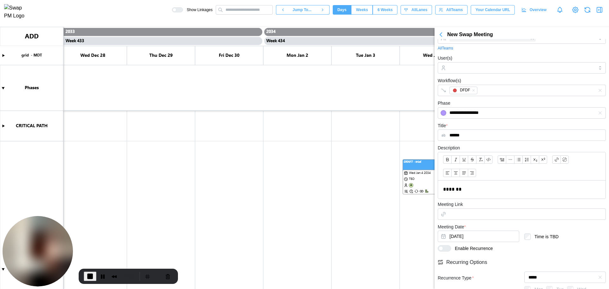
scroll to position [0, 0]
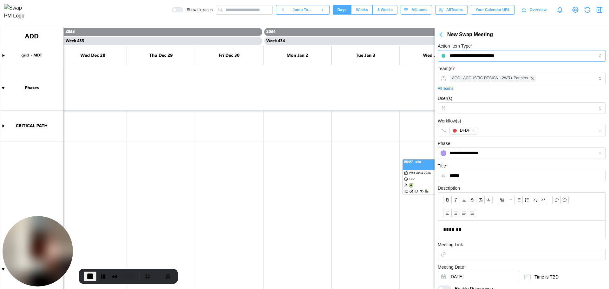
click at [477, 56] on input "**********" at bounding box center [522, 55] width 168 height 11
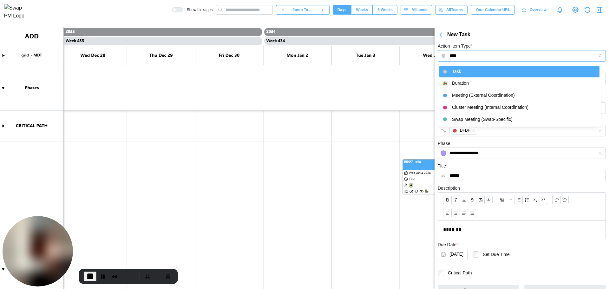
click at [471, 57] on input "****" at bounding box center [522, 55] width 168 height 11
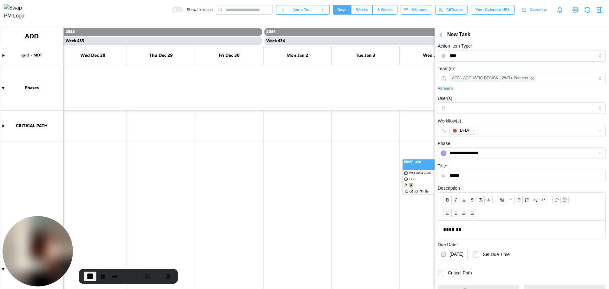
type input "********"
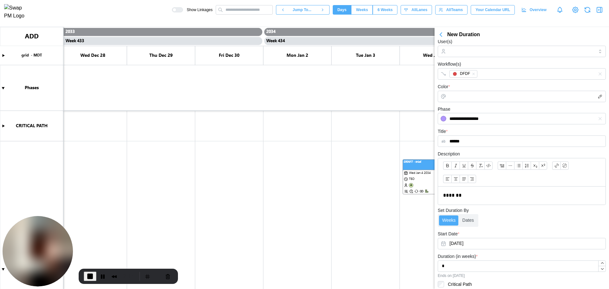
scroll to position [47, 0]
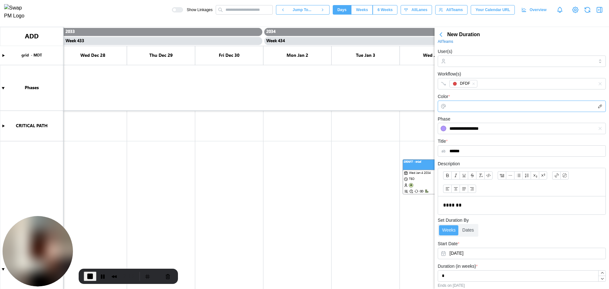
click at [459, 109] on input "Color *" at bounding box center [522, 106] width 168 height 11
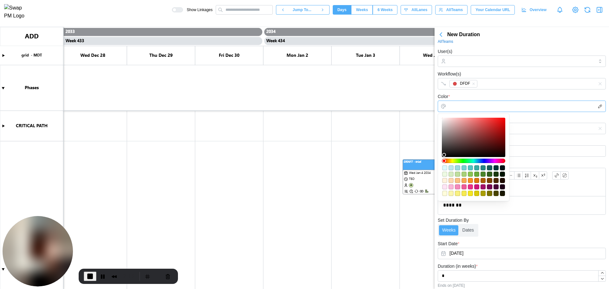
click at [467, 131] on div at bounding box center [473, 137] width 59 height 35
type input "*******"
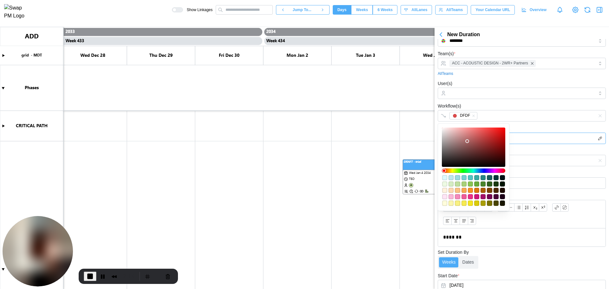
scroll to position [0, 0]
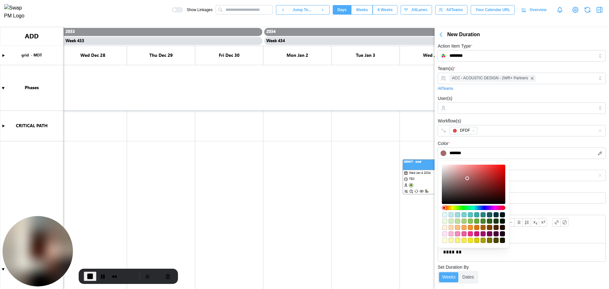
click at [515, 89] on div "All Teams" at bounding box center [522, 89] width 168 height 6
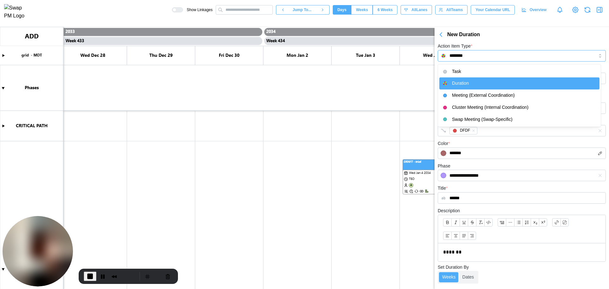
click at [463, 55] on input "********" at bounding box center [522, 55] width 168 height 11
type input "****"
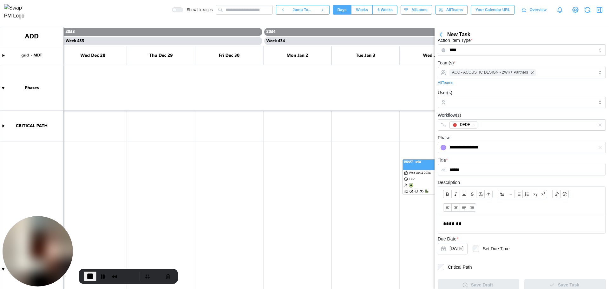
scroll to position [10, 0]
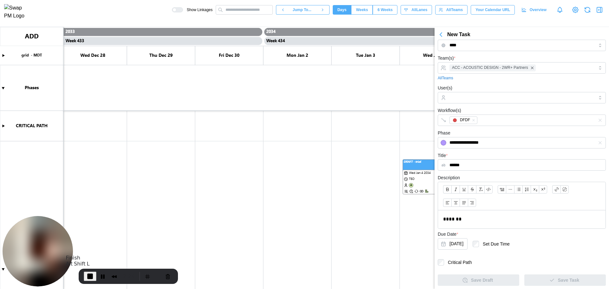
click at [89, 273] on span "End Recording" at bounding box center [90, 277] width 8 height 8
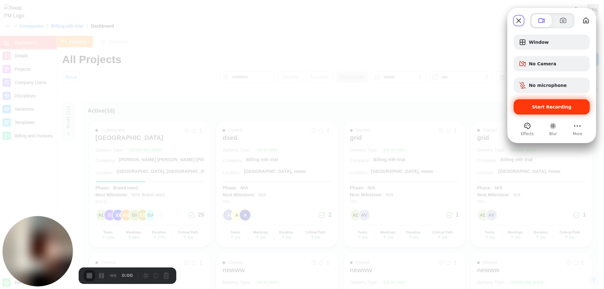
click at [538, 103] on div "Start Recording" at bounding box center [552, 106] width 76 height 15
